Goal: Find specific page/section: Find specific page/section

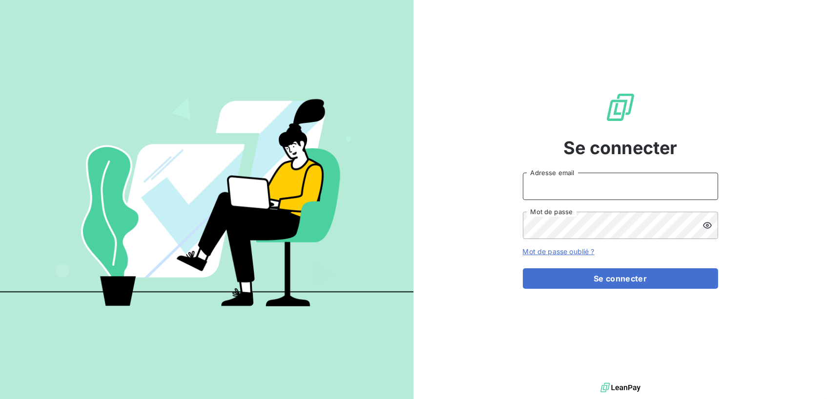
type input "[EMAIL_ADDRESS][DOMAIN_NAME]"
click at [620, 278] on button "Se connecter" at bounding box center [620, 278] width 195 height 20
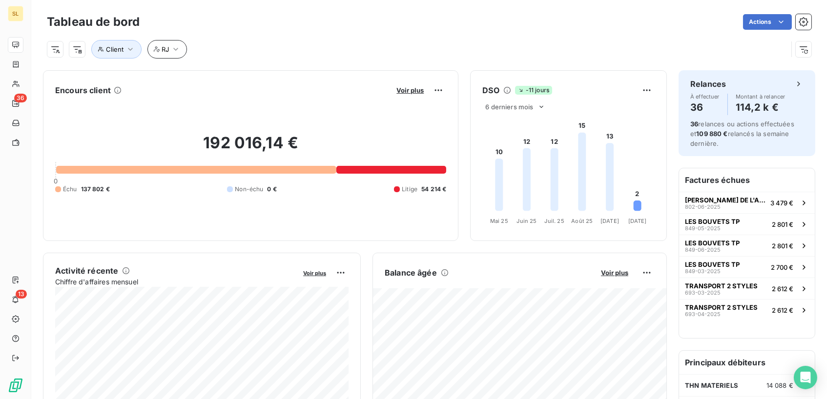
click at [177, 47] on icon "button" at bounding box center [176, 49] width 10 height 10
click at [231, 77] on icon at bounding box center [230, 75] width 10 height 10
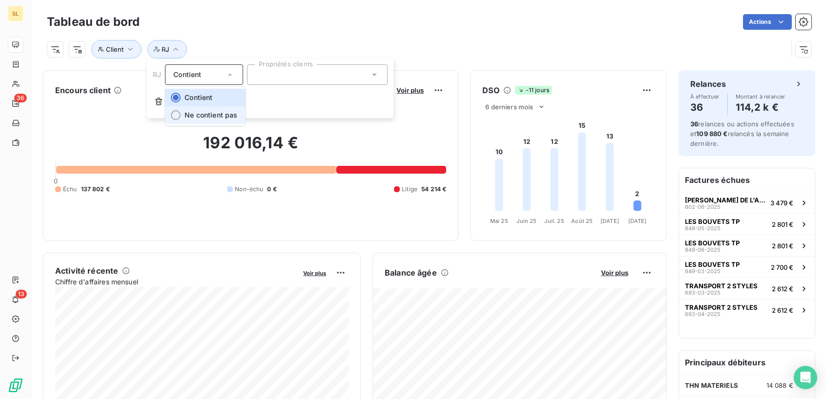
click at [174, 115] on div at bounding box center [176, 115] width 10 height 10
click at [229, 75] on icon at bounding box center [229, 75] width 5 height 2
click at [218, 40] on div "Client RJ" at bounding box center [417, 49] width 740 height 19
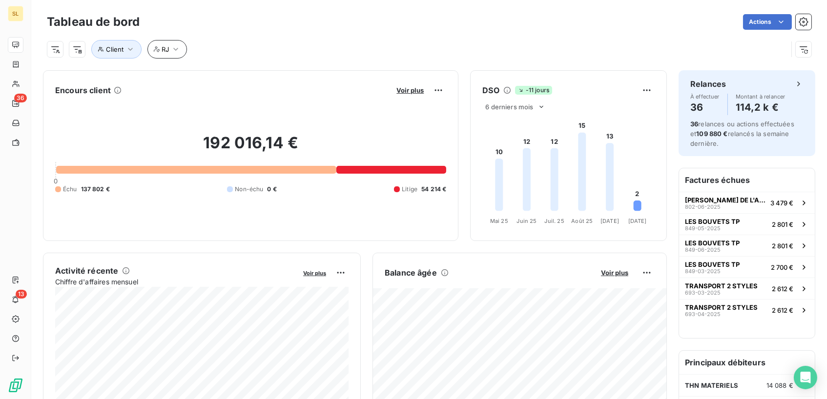
click at [178, 48] on icon "button" at bounding box center [176, 49] width 10 height 10
click at [176, 48] on icon "button" at bounding box center [176, 49] width 10 height 10
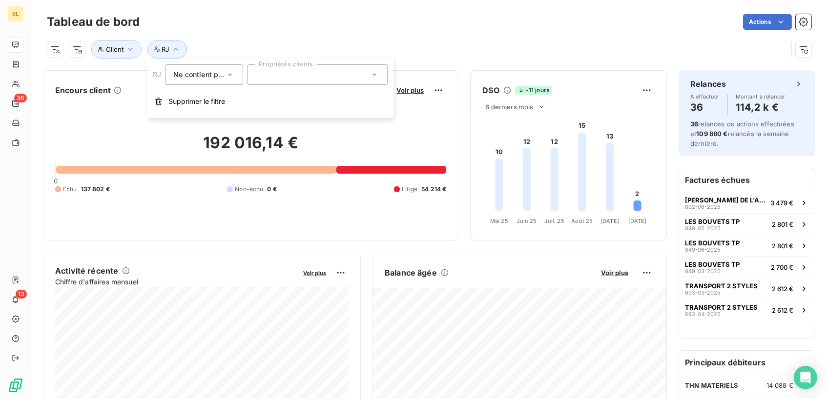
click at [197, 73] on span "Ne contient pas" at bounding box center [199, 74] width 53 height 8
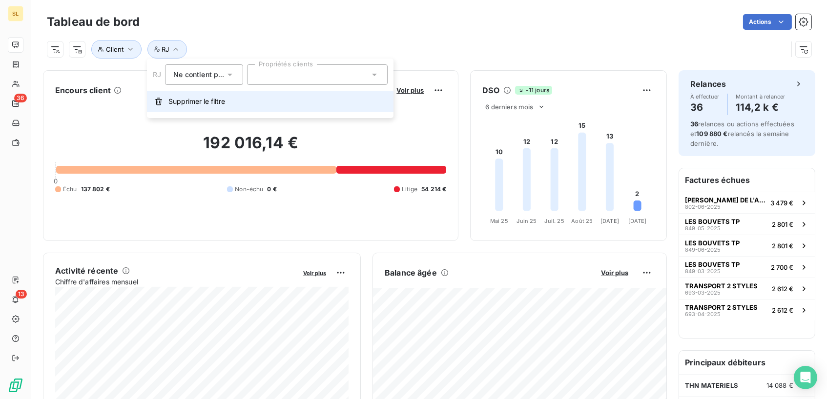
click at [186, 101] on span "Supprimer le filtre" at bounding box center [196, 102] width 57 height 10
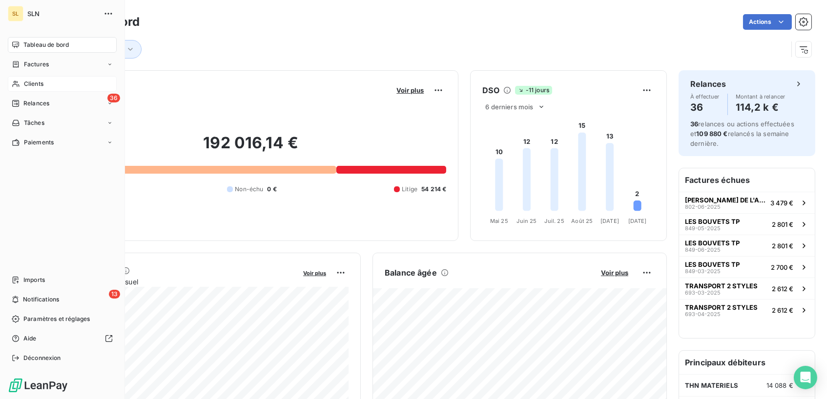
click at [34, 85] on span "Clients" at bounding box center [34, 84] width 20 height 9
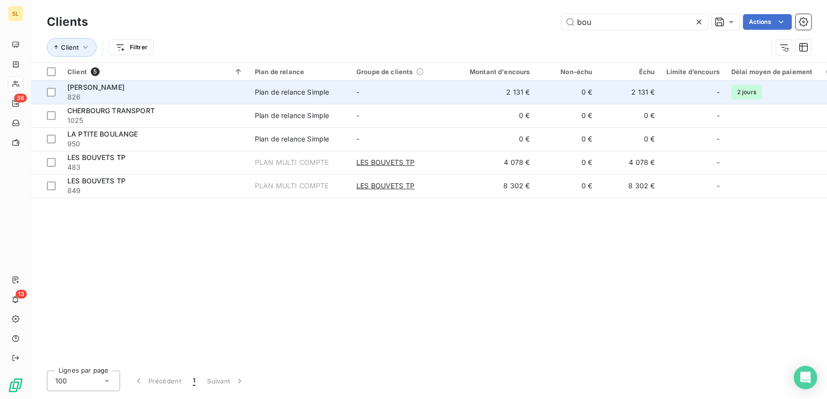
type input "bou"
click at [78, 87] on span "[PERSON_NAME]" at bounding box center [95, 87] width 57 height 8
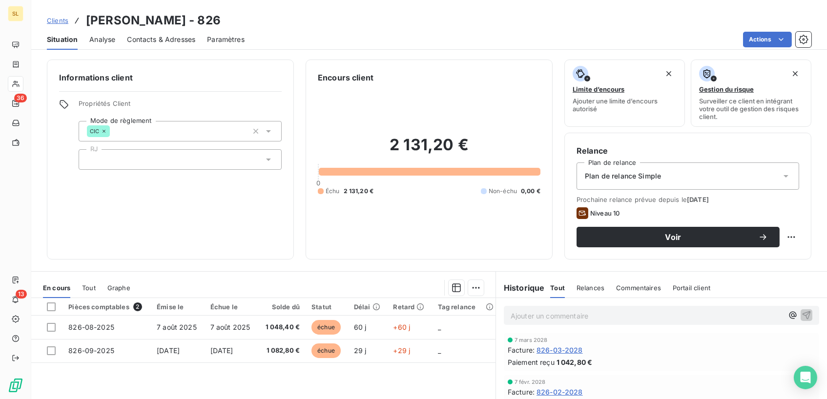
click at [58, 19] on span "Clients" at bounding box center [57, 21] width 21 height 8
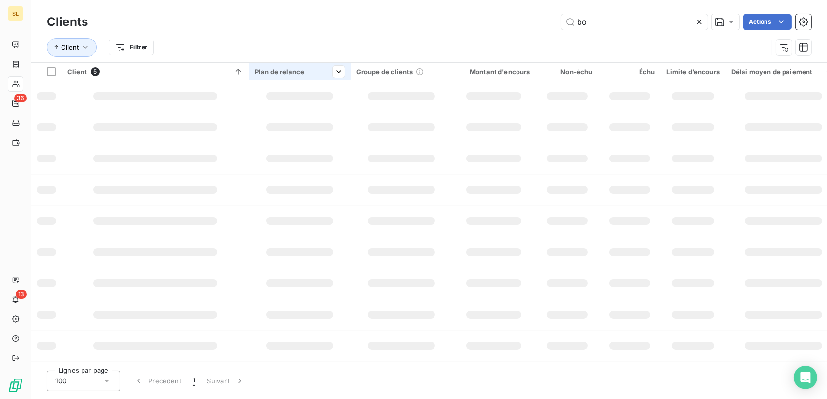
type input "b"
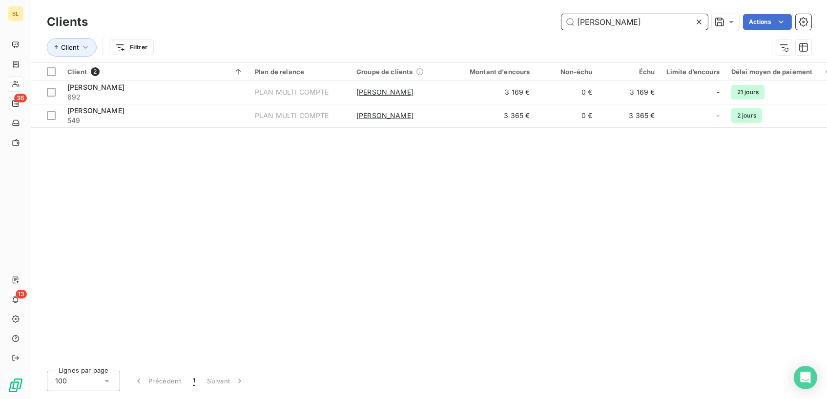
type input "[PERSON_NAME]"
click at [699, 21] on icon at bounding box center [699, 22] width 10 height 10
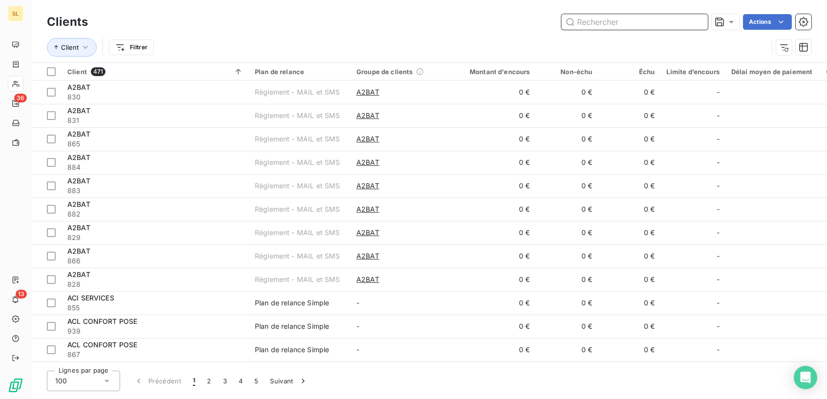
click at [584, 27] on input "text" at bounding box center [634, 22] width 146 height 16
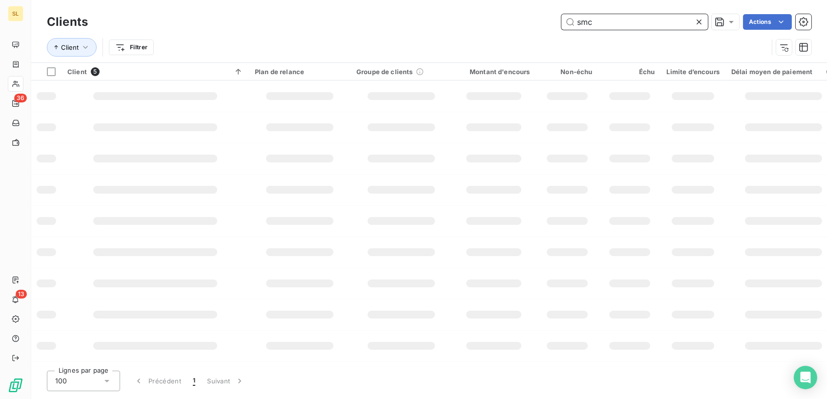
type input "smc"
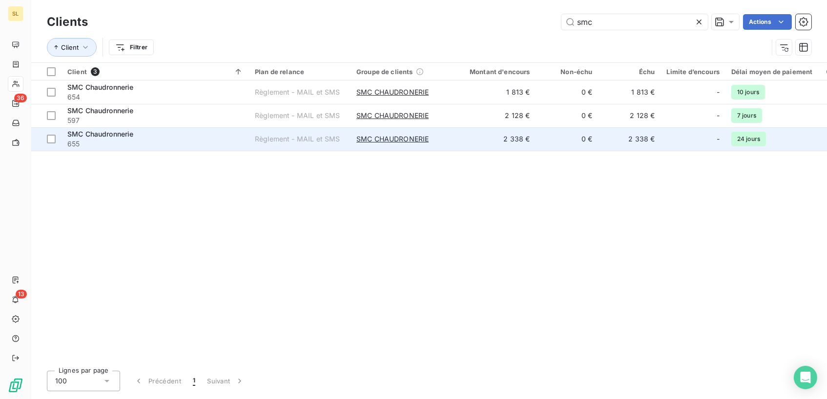
click at [85, 132] on span "SMC Chaudronnerie" at bounding box center [100, 134] width 66 height 8
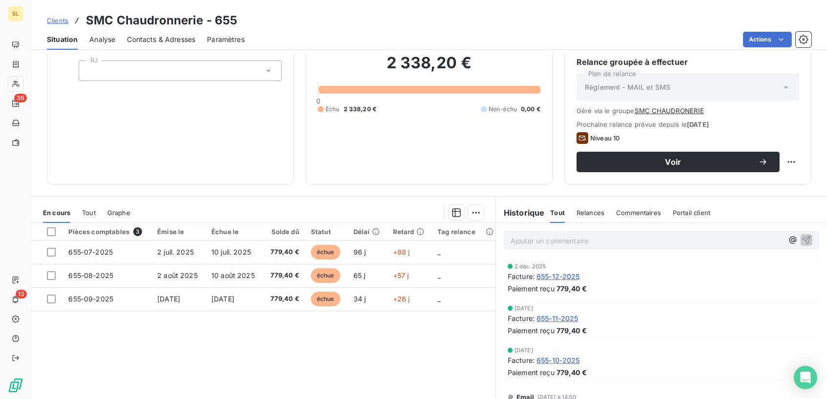
scroll to position [89, 0]
click at [60, 18] on span "Clients" at bounding box center [57, 21] width 21 height 8
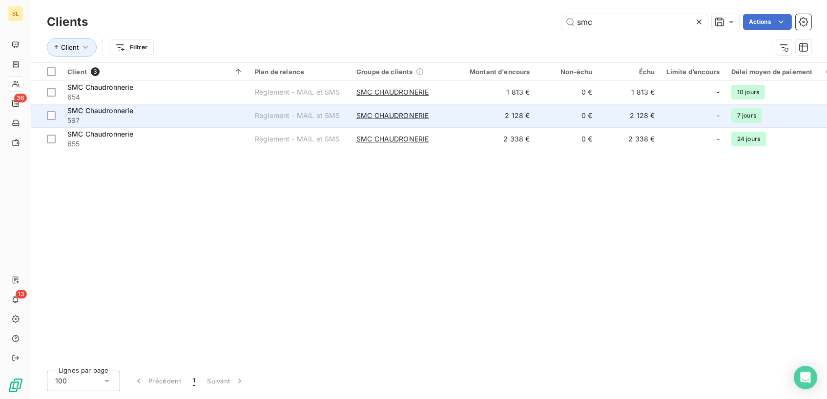
click at [80, 112] on span "SMC Chaudronnerie" at bounding box center [100, 110] width 66 height 8
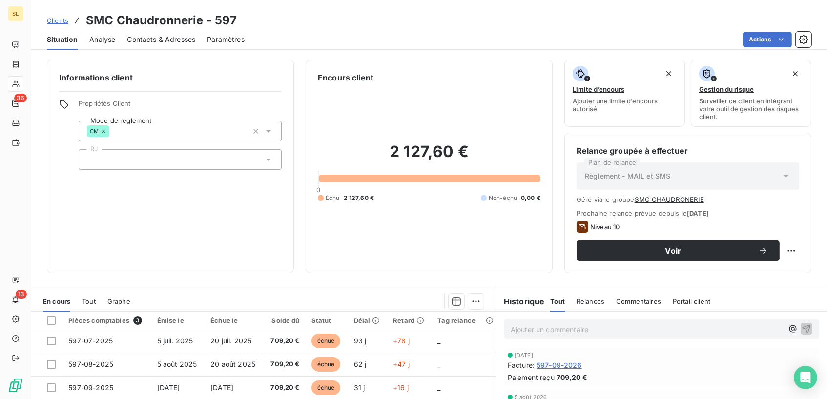
click at [58, 21] on span "Clients" at bounding box center [57, 21] width 21 height 8
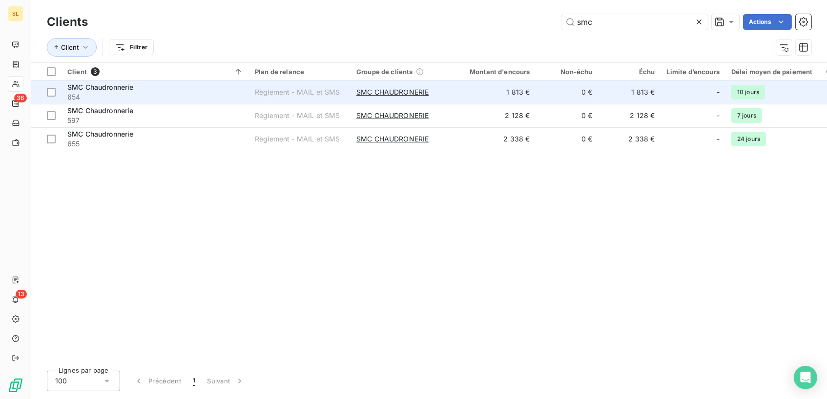
click at [78, 84] on span "SMC Chaudronnerie" at bounding box center [100, 87] width 66 height 8
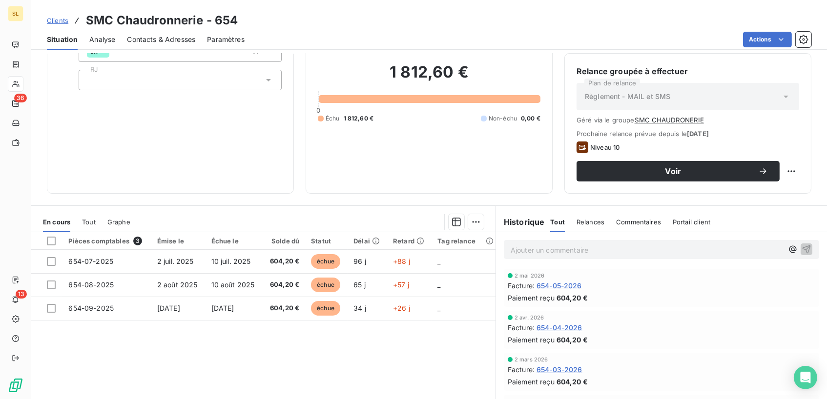
scroll to position [82, 0]
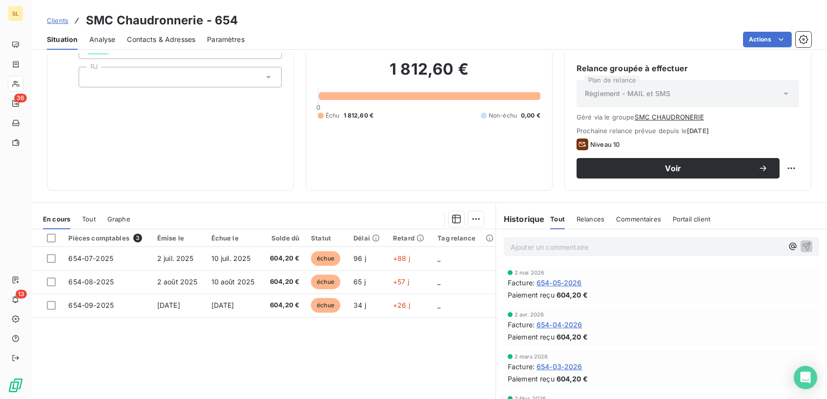
click at [56, 19] on span "Clients" at bounding box center [57, 21] width 21 height 8
